Goal: Transaction & Acquisition: Purchase product/service

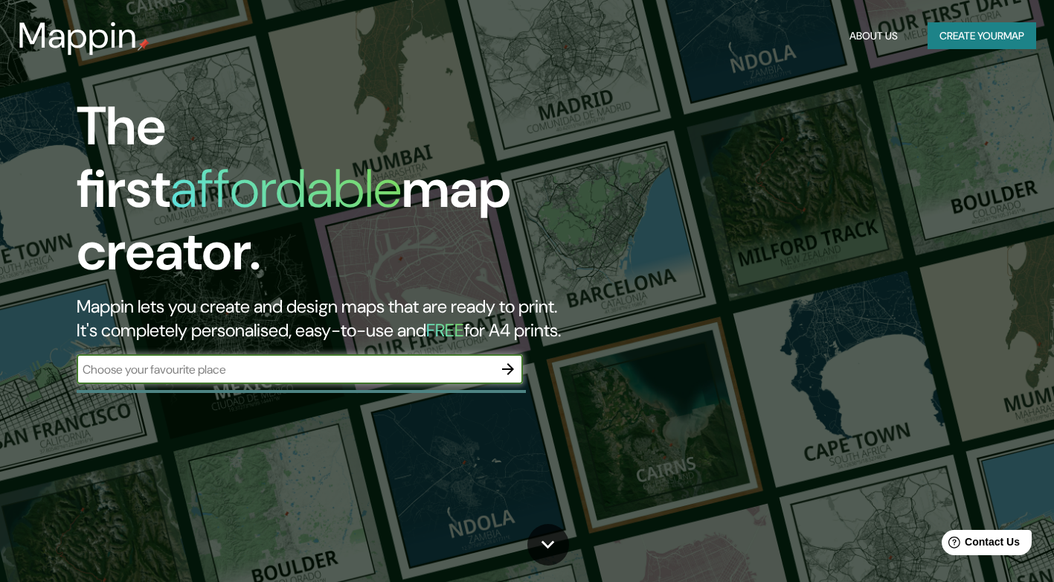
click at [419, 361] on input "text" at bounding box center [285, 369] width 417 height 17
type input "antofagasta"
click at [515, 360] on icon "button" at bounding box center [508, 369] width 18 height 18
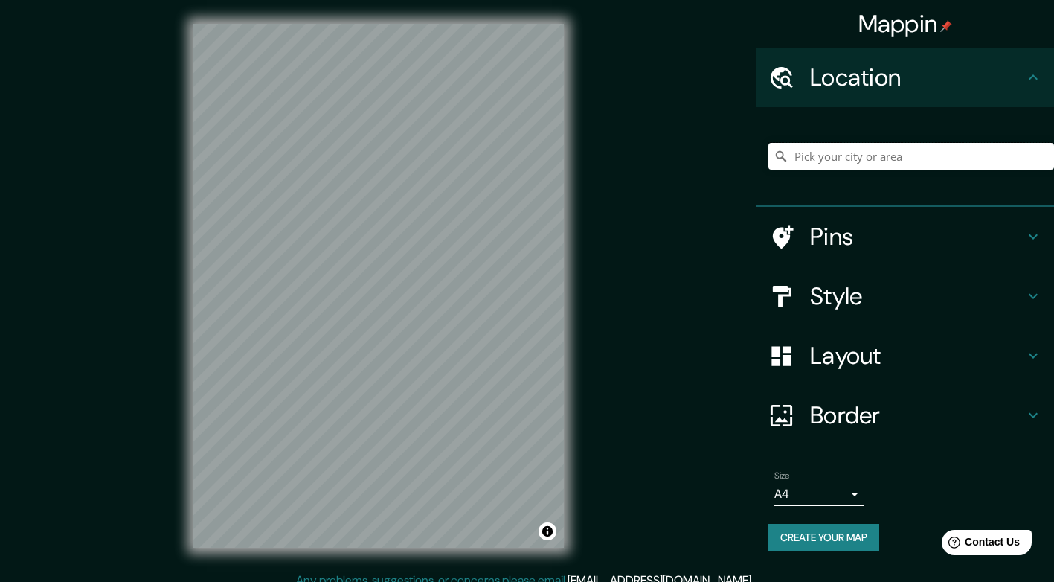
click at [893, 150] on input "Pick your city or area" at bounding box center [911, 156] width 286 height 27
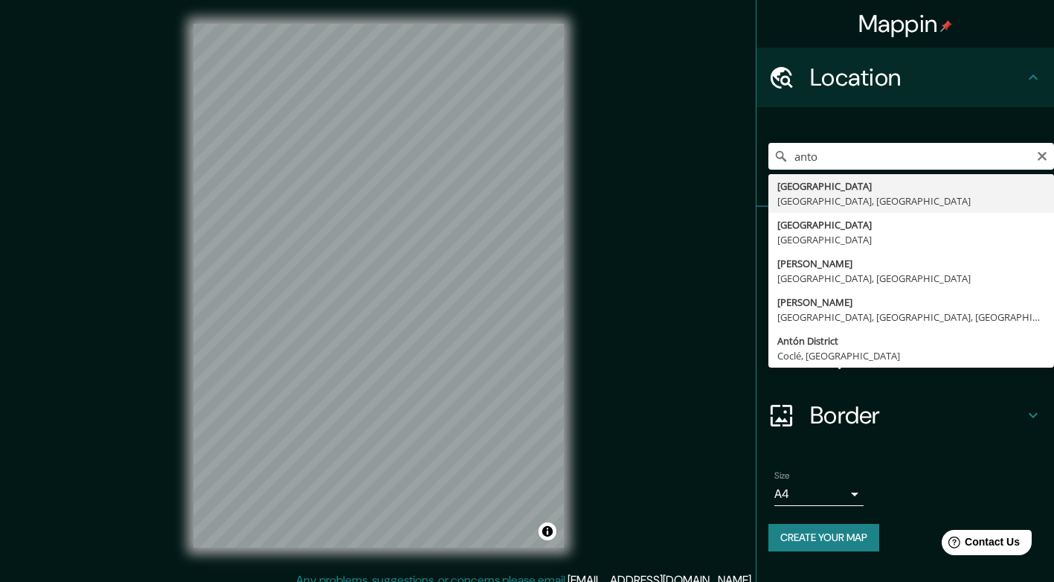
type input "[GEOGRAPHIC_DATA], [GEOGRAPHIC_DATA], [GEOGRAPHIC_DATA]"
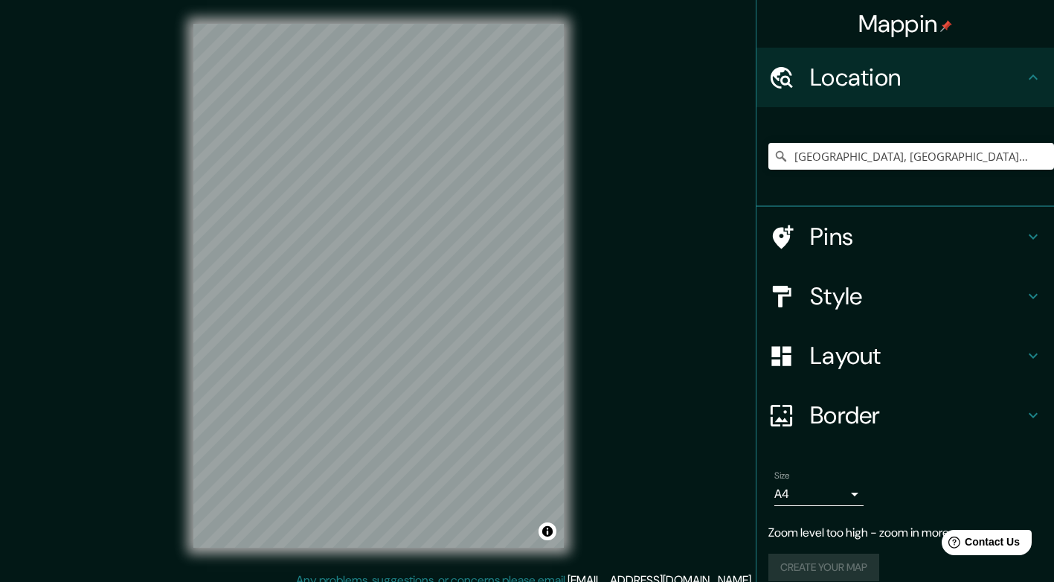
click at [690, 282] on div "Mappin Location [GEOGRAPHIC_DATA], [GEOGRAPHIC_DATA], [GEOGRAPHIC_DATA] Pins St…" at bounding box center [527, 297] width 1054 height 595
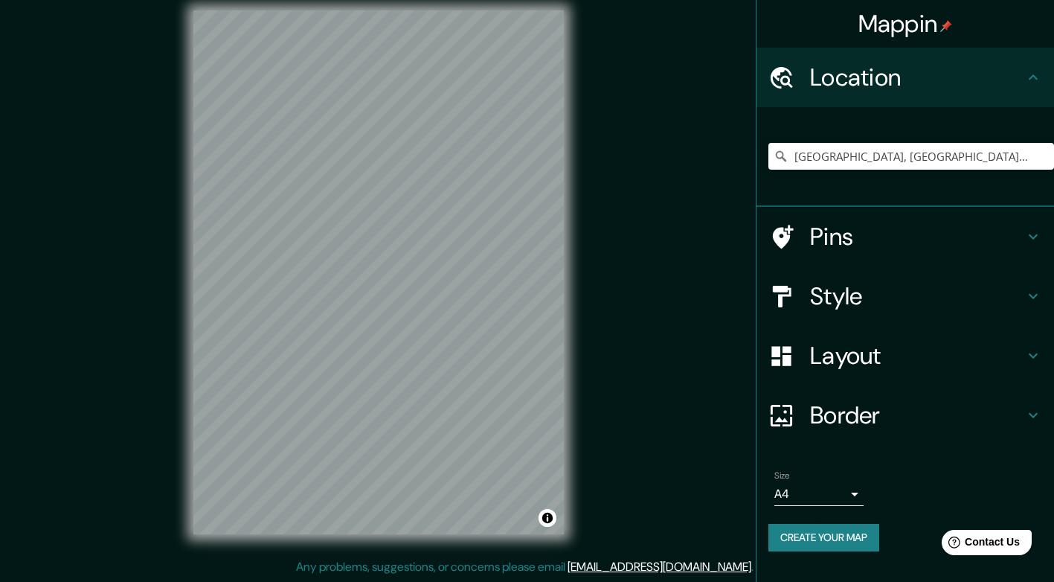
click at [898, 243] on h4 "Pins" at bounding box center [917, 237] width 214 height 30
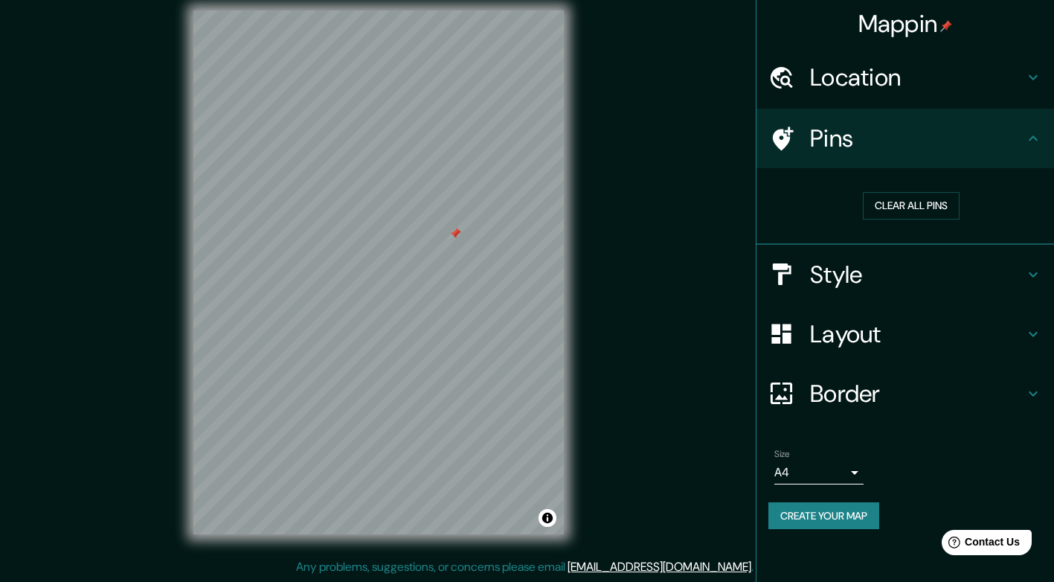
click at [1011, 144] on h4 "Pins" at bounding box center [917, 138] width 214 height 30
click at [934, 286] on h4 "Style" at bounding box center [917, 275] width 214 height 30
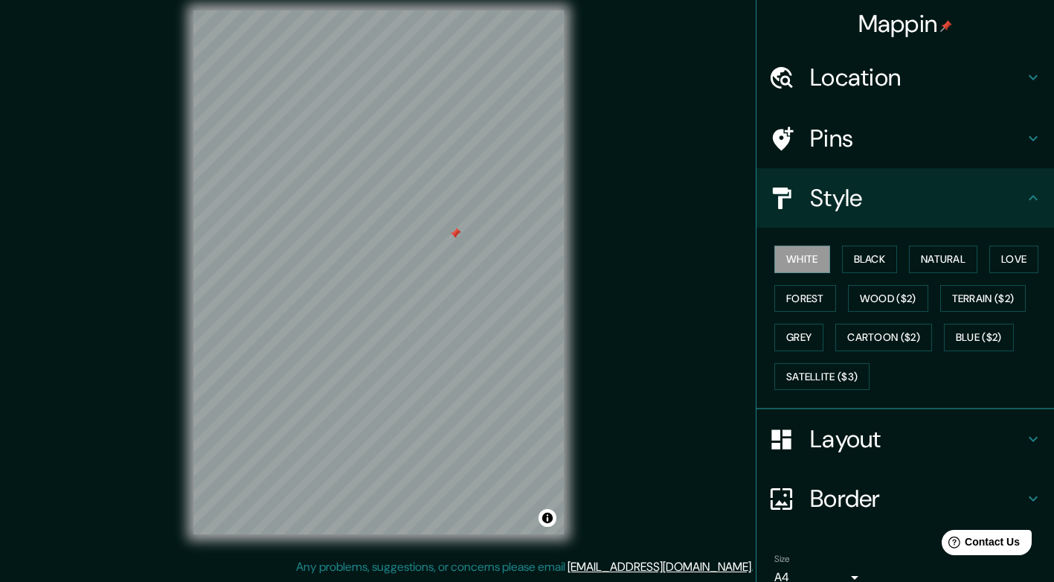
click at [940, 263] on button "Natural" at bounding box center [943, 259] width 68 height 28
click at [869, 260] on button "Black" at bounding box center [870, 259] width 56 height 28
click at [811, 268] on button "White" at bounding box center [802, 259] width 56 height 28
click at [1001, 263] on button "Love" at bounding box center [1013, 259] width 49 height 28
click at [805, 297] on button "Forest" at bounding box center [805, 299] width 62 height 28
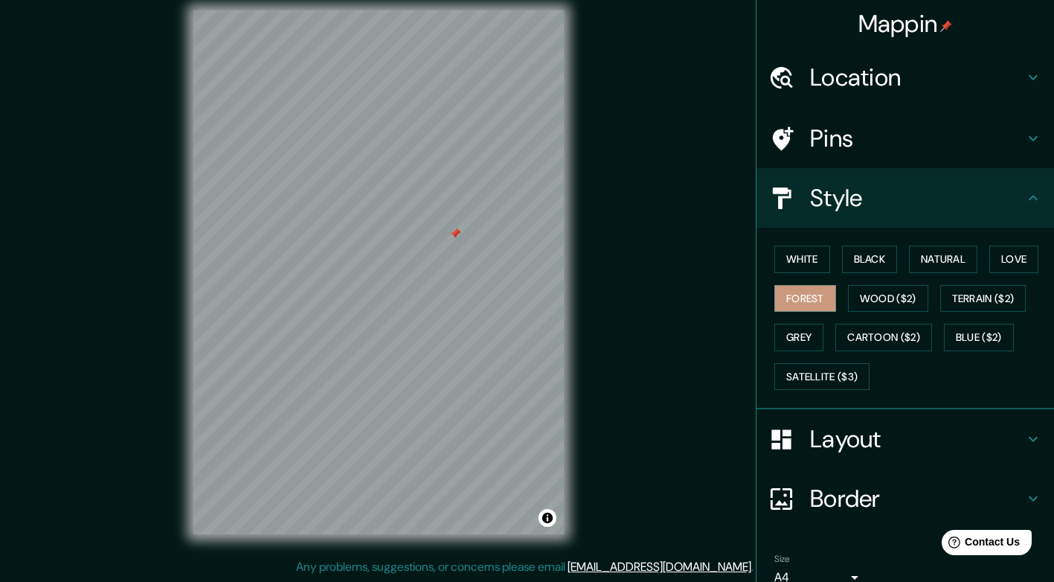
click at [897, 298] on button "Wood ($2)" at bounding box center [888, 299] width 80 height 28
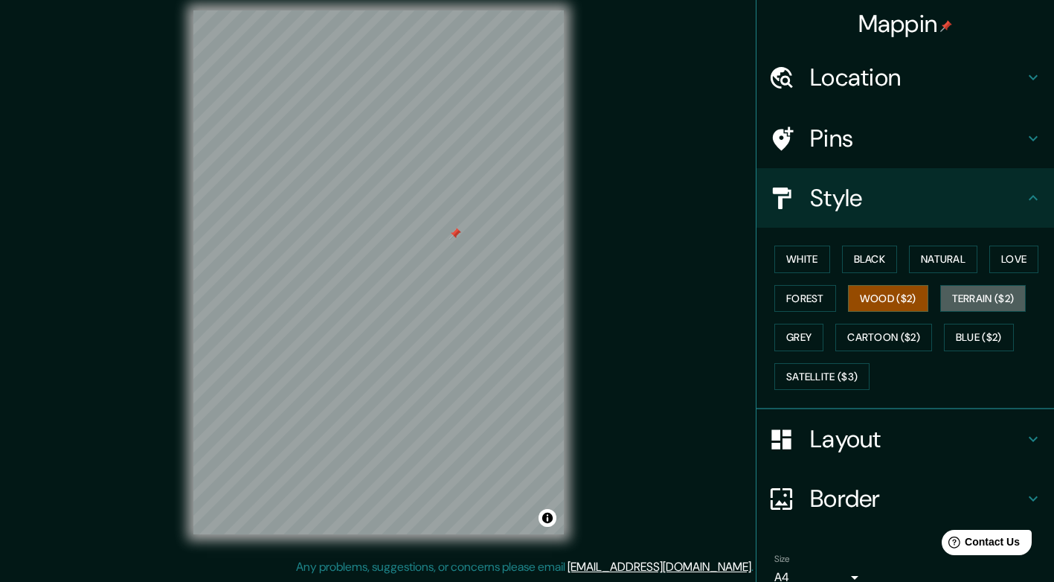
click at [979, 292] on button "Terrain ($2)" at bounding box center [983, 299] width 86 height 28
click at [801, 338] on button "Grey" at bounding box center [798, 338] width 49 height 28
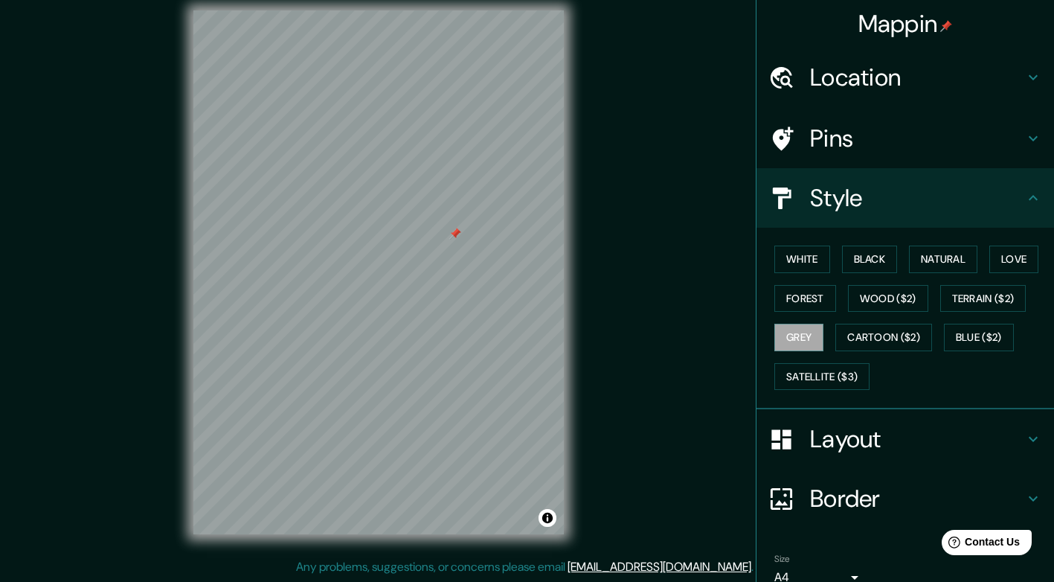
click at [866, 257] on button "Black" at bounding box center [870, 259] width 56 height 28
click at [931, 262] on button "Natural" at bounding box center [943, 259] width 68 height 28
click at [899, 222] on div "Style" at bounding box center [906, 198] width 298 height 60
click at [995, 134] on h4 "Pins" at bounding box center [917, 138] width 214 height 30
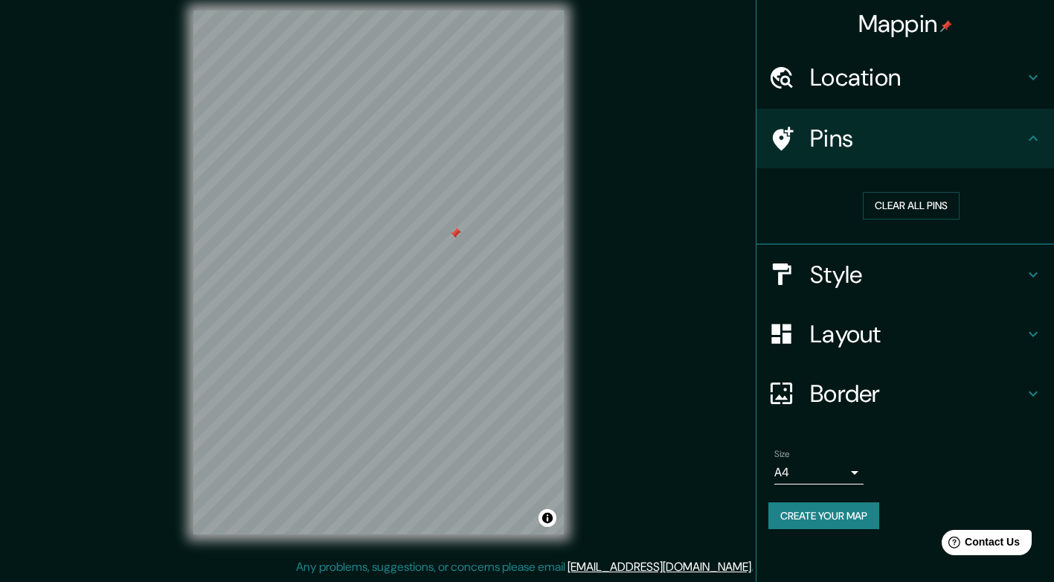
click at [920, 205] on button "Clear all pins" at bounding box center [911, 206] width 97 height 28
click at [917, 202] on button "Clear all pins" at bounding box center [911, 206] width 97 height 28
click at [915, 205] on button "Clear all pins" at bounding box center [911, 206] width 97 height 28
click at [916, 205] on button "Clear all pins" at bounding box center [911, 206] width 97 height 28
click at [849, 476] on body "Mappin Location [GEOGRAPHIC_DATA], [GEOGRAPHIC_DATA], [GEOGRAPHIC_DATA] Pins Cl…" at bounding box center [527, 278] width 1054 height 582
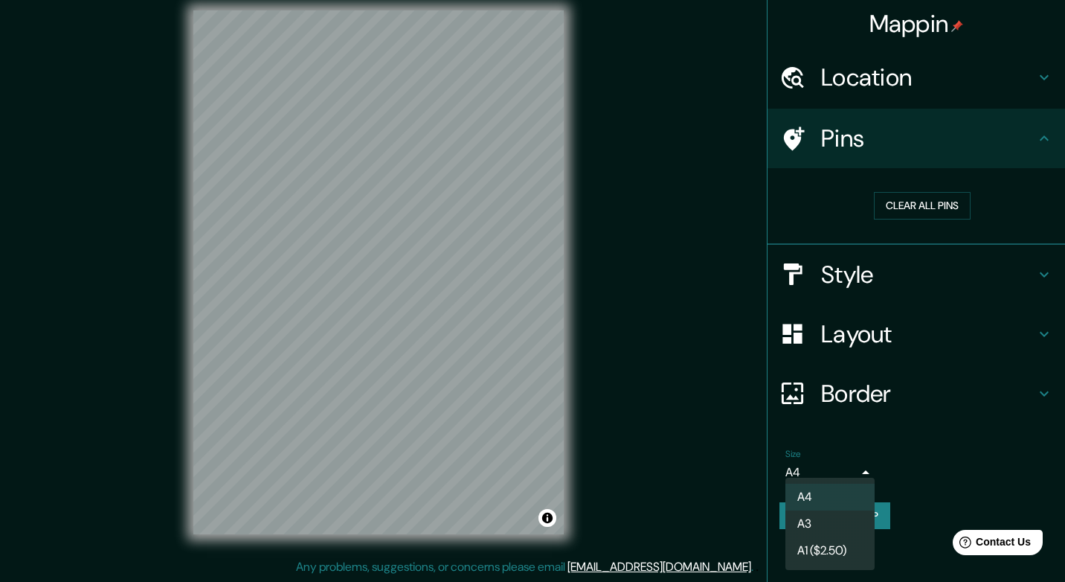
click at [843, 522] on li "A3" at bounding box center [830, 523] width 89 height 27
type input "a4"
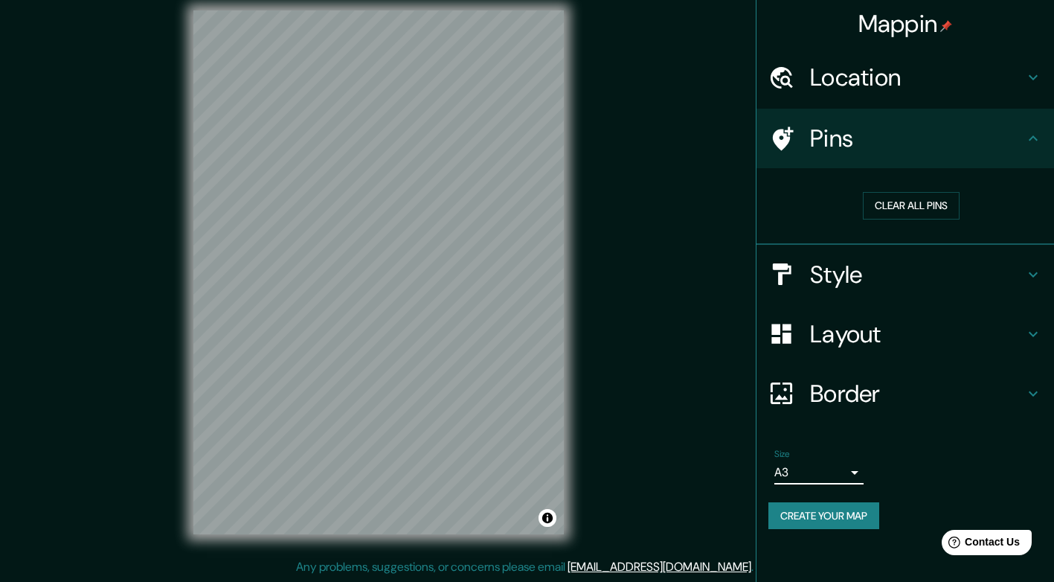
click at [886, 324] on h4 "Layout" at bounding box center [917, 334] width 214 height 30
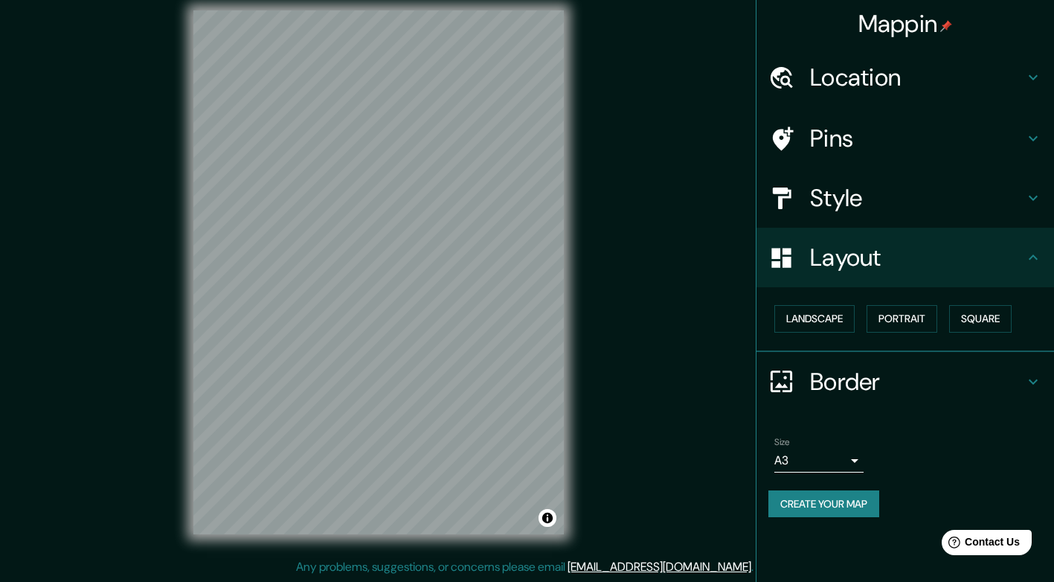
click at [970, 202] on h4 "Style" at bounding box center [917, 198] width 214 height 30
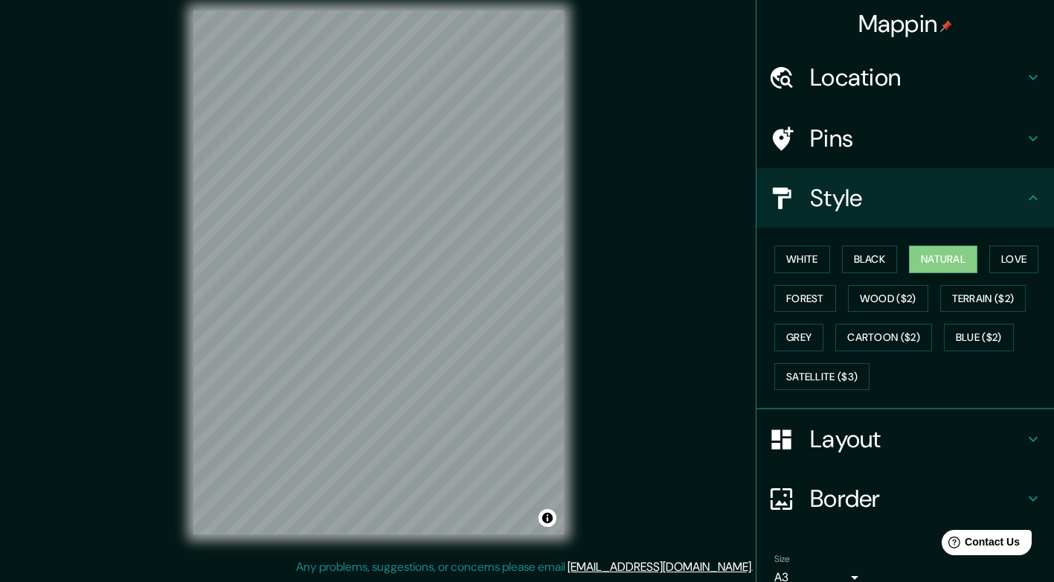
click at [974, 140] on h4 "Pins" at bounding box center [917, 138] width 214 height 30
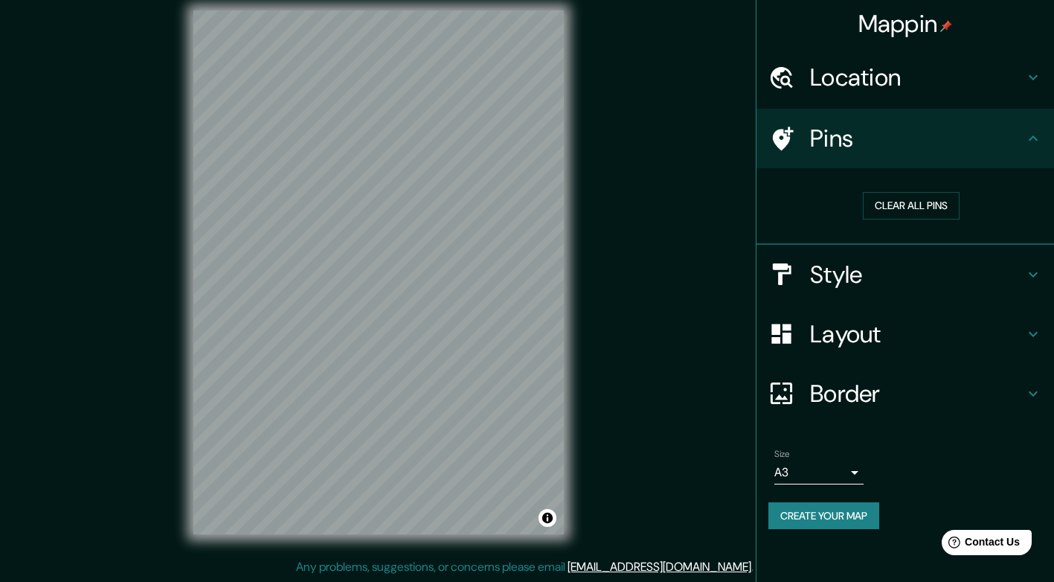
click at [911, 208] on button "Clear all pins" at bounding box center [911, 206] width 97 height 28
click at [912, 208] on button "Clear all pins" at bounding box center [911, 206] width 97 height 28
click at [911, 204] on button "Clear all pins" at bounding box center [911, 206] width 97 height 28
click at [975, 142] on h4 "Pins" at bounding box center [917, 138] width 214 height 30
click at [965, 146] on h4 "Pins" at bounding box center [917, 138] width 214 height 30
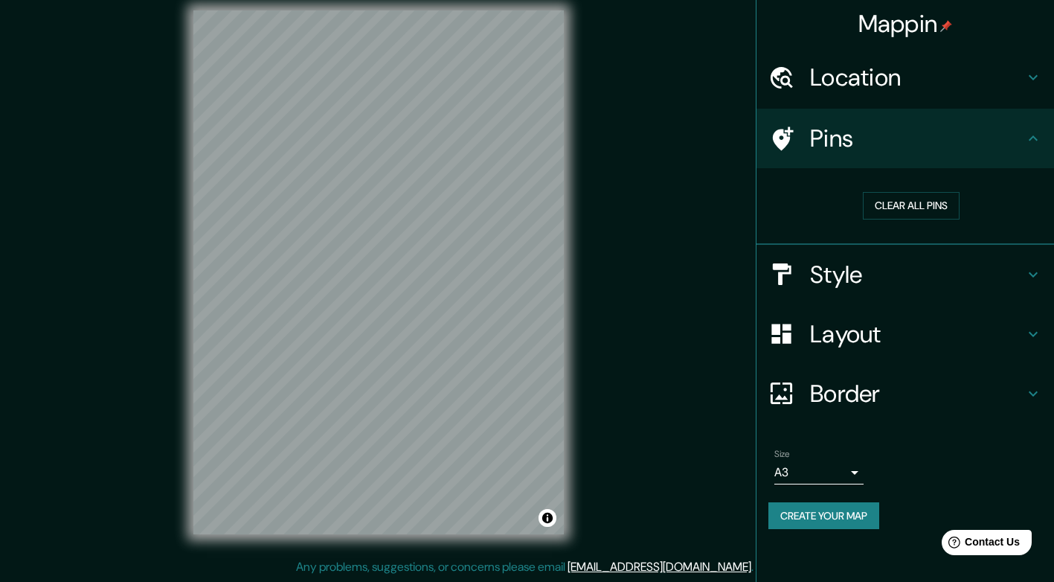
click at [788, 136] on icon at bounding box center [781, 139] width 26 height 26
click at [809, 132] on div at bounding box center [789, 139] width 42 height 26
click at [815, 126] on h4 "Pins" at bounding box center [917, 138] width 214 height 30
click at [891, 341] on h4 "Layout" at bounding box center [917, 334] width 214 height 30
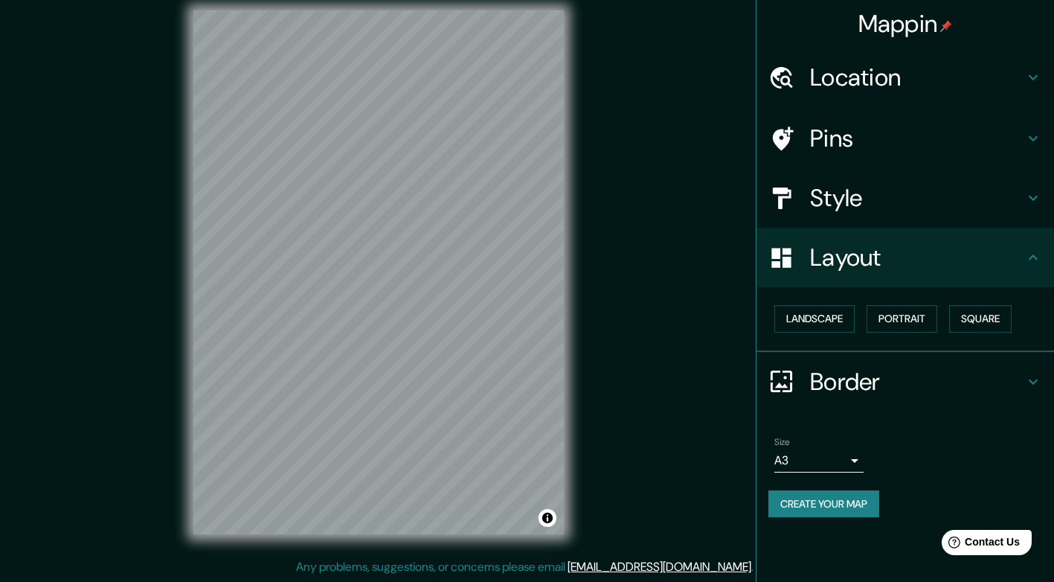
click at [841, 323] on button "Landscape" at bounding box center [814, 319] width 80 height 28
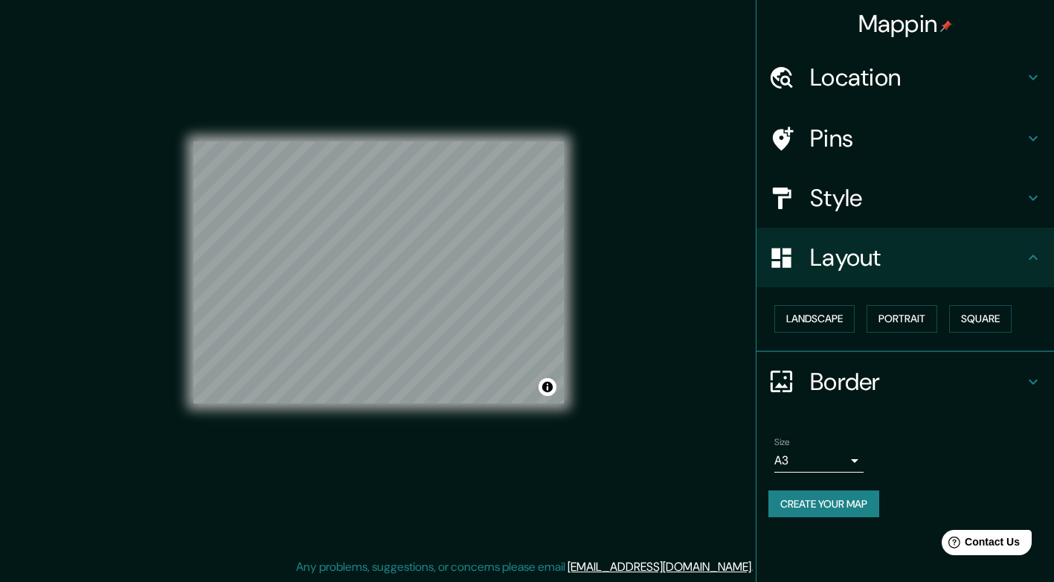
click at [896, 321] on button "Portrait" at bounding box center [902, 319] width 71 height 28
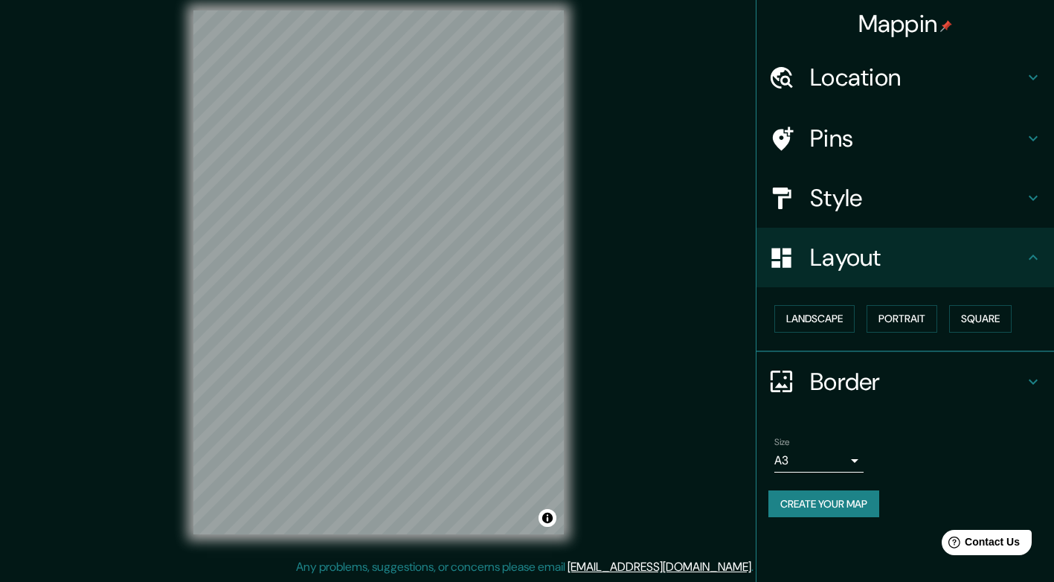
click at [975, 323] on button "Square" at bounding box center [980, 319] width 62 height 28
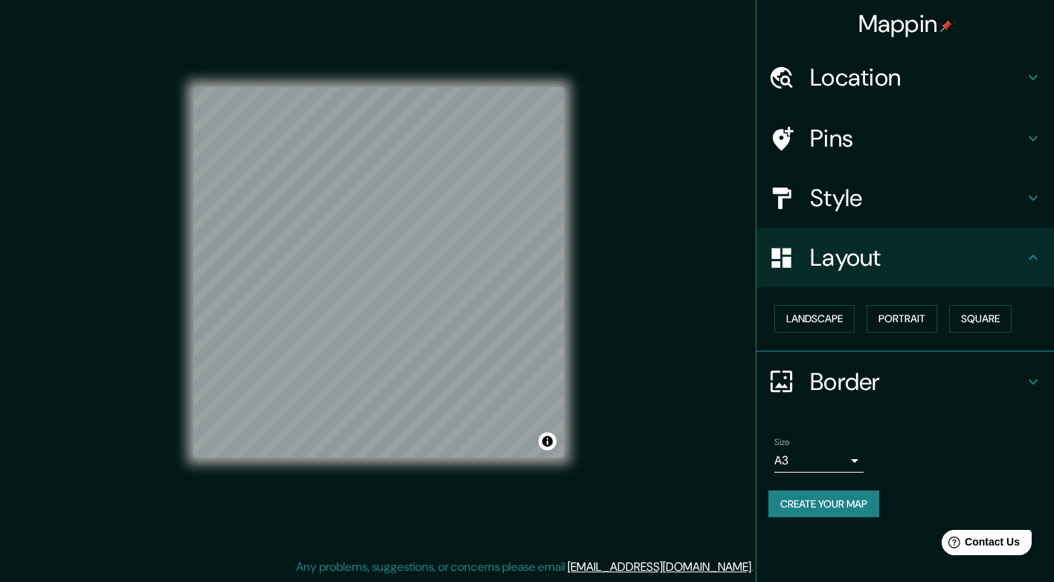
click at [839, 322] on button "Landscape" at bounding box center [814, 319] width 80 height 28
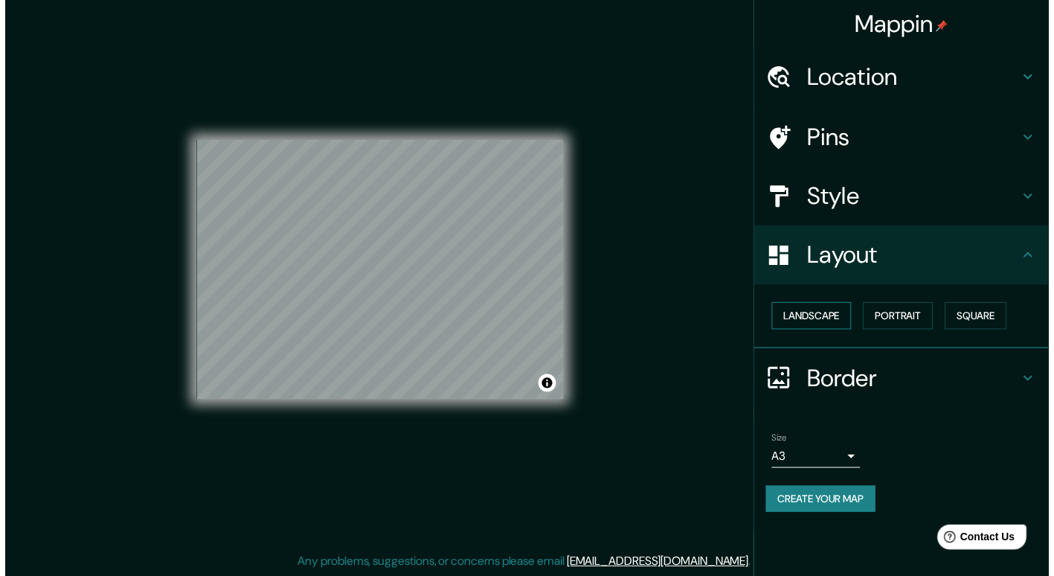
scroll to position [12, 0]
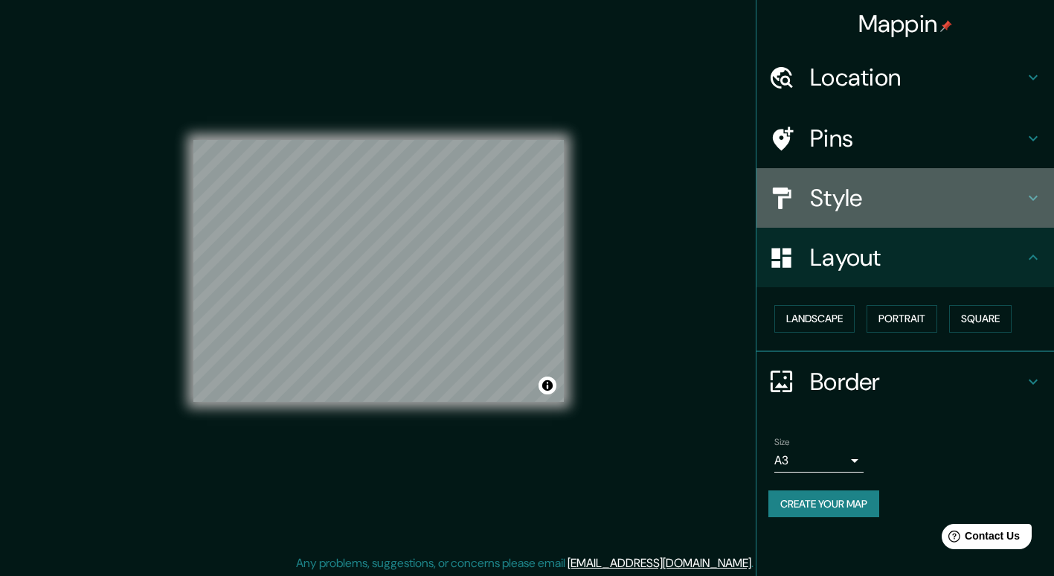
click at [853, 193] on h4 "Style" at bounding box center [917, 198] width 214 height 30
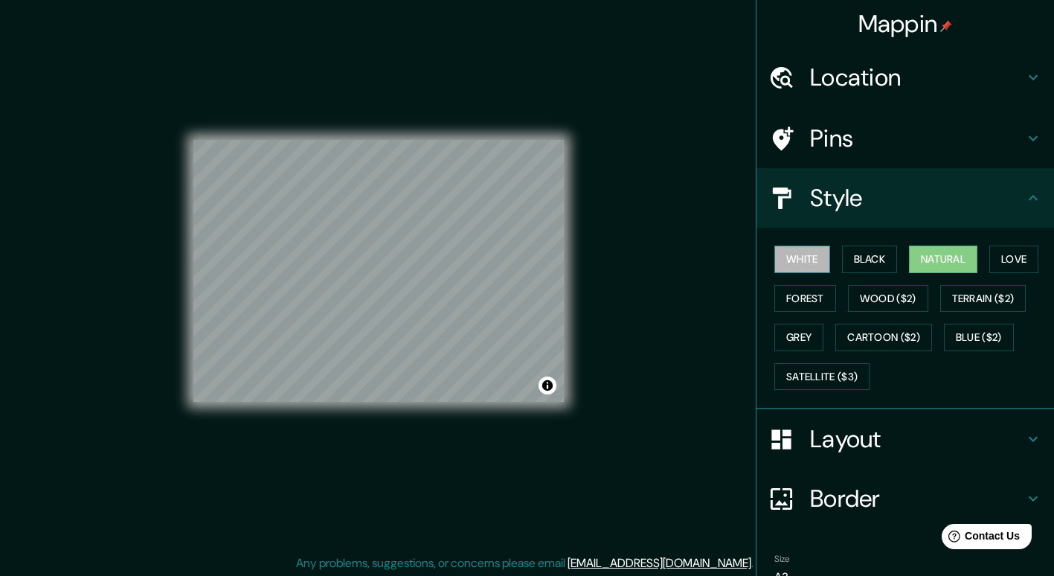
click at [794, 254] on button "White" at bounding box center [802, 259] width 56 height 28
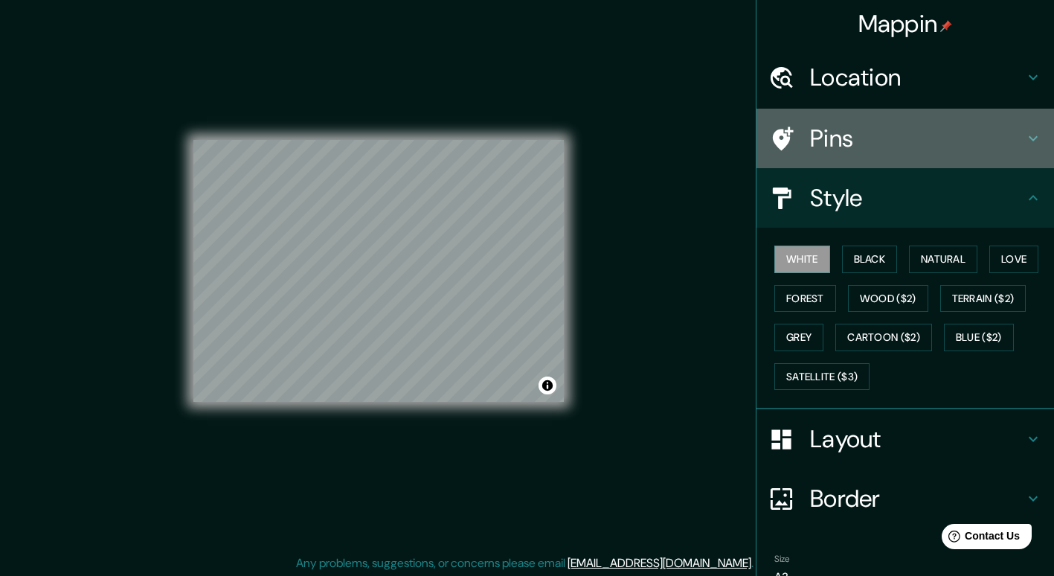
click at [920, 132] on h4 "Pins" at bounding box center [917, 138] width 214 height 30
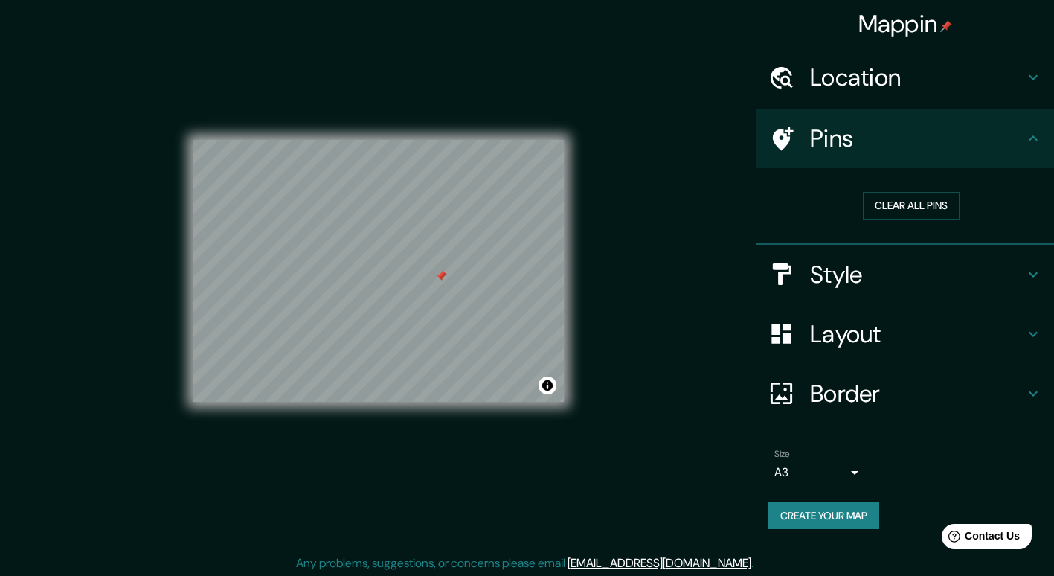
click at [443, 277] on div at bounding box center [441, 276] width 12 height 12
click at [395, 140] on div at bounding box center [378, 140] width 370 height 0
